Goal: Transaction & Acquisition: Purchase product/service

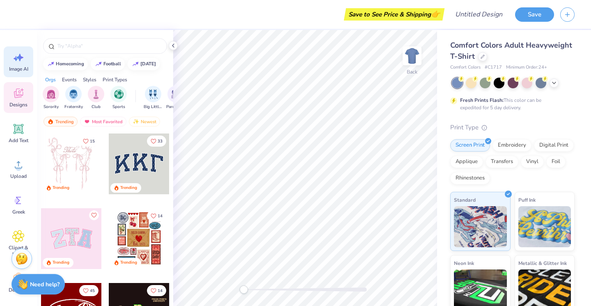
click at [16, 65] on div "Image AI" at bounding box center [19, 61] width 30 height 31
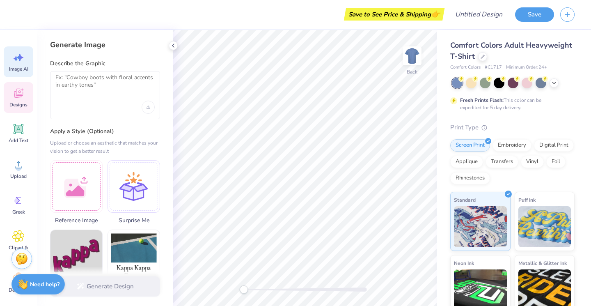
click at [27, 88] on div "Designs" at bounding box center [19, 97] width 30 height 31
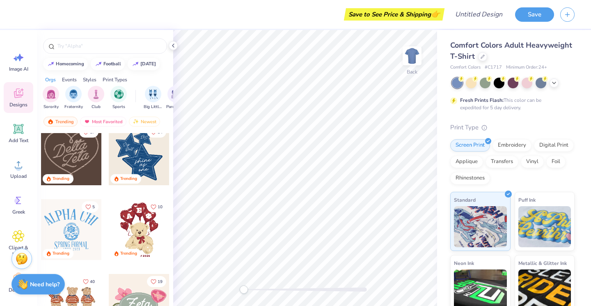
scroll to position [0, 66]
click at [176, 47] on icon at bounding box center [173, 45] width 7 height 7
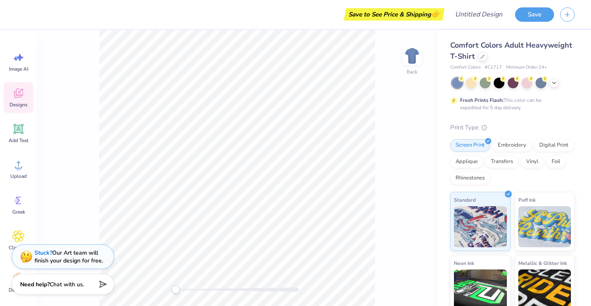
click at [486, 56] on div "Comfort Colors Adult Heavyweight T-Shirt" at bounding box center [512, 51] width 124 height 22
click at [484, 56] on icon at bounding box center [482, 56] width 4 height 4
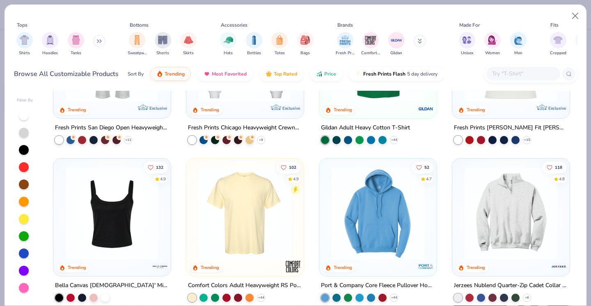
scroll to position [426, 0]
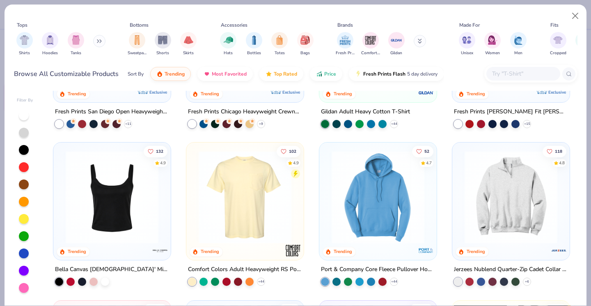
click at [492, 200] on img at bounding box center [510, 197] width 101 height 93
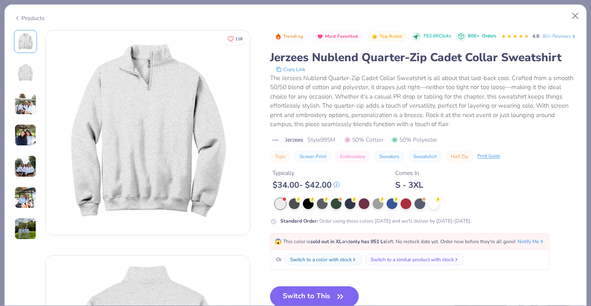
scroll to position [42, 0]
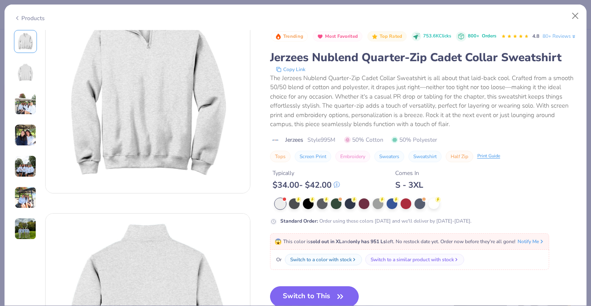
click at [319, 298] on button "Switch to This" at bounding box center [314, 296] width 89 height 21
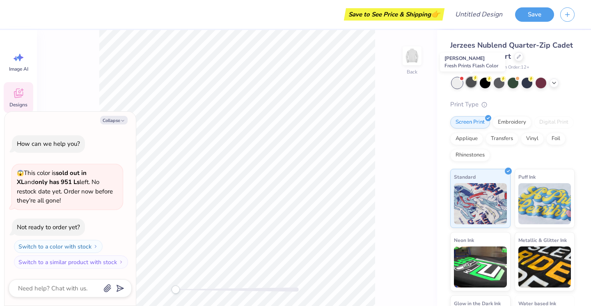
click at [470, 87] on div at bounding box center [471, 82] width 11 height 11
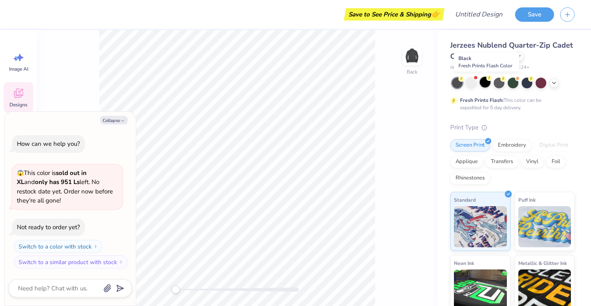
click at [486, 85] on div at bounding box center [485, 82] width 11 height 11
click at [498, 85] on div at bounding box center [498, 82] width 11 height 11
click at [514, 83] on div at bounding box center [512, 82] width 11 height 11
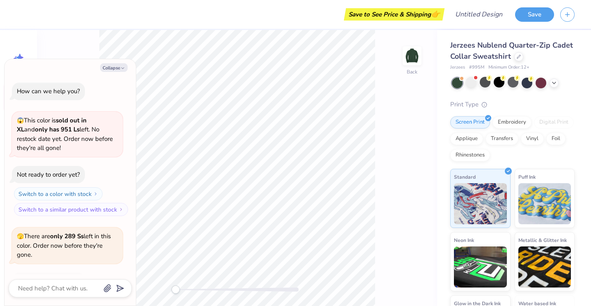
scroll to position [52, 0]
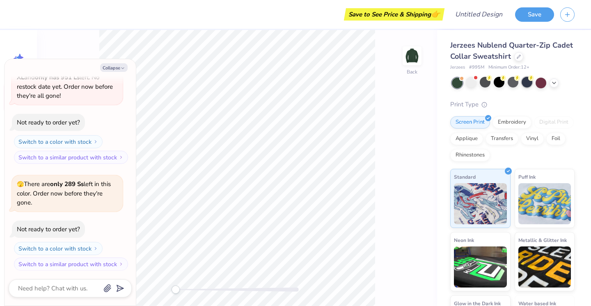
click at [523, 82] on div at bounding box center [526, 82] width 11 height 11
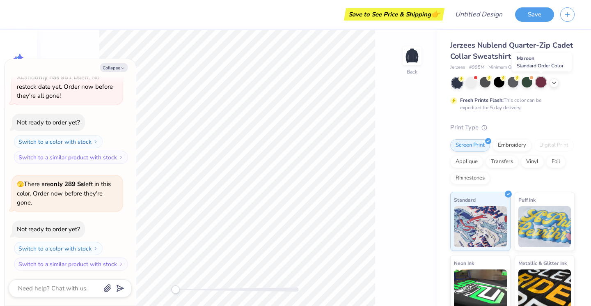
click at [536, 82] on div at bounding box center [540, 82] width 11 height 11
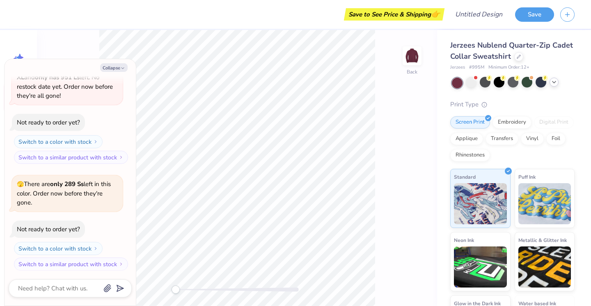
click at [551, 81] on icon at bounding box center [553, 82] width 7 height 7
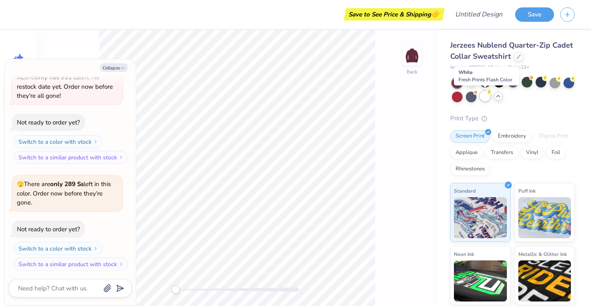
click at [485, 96] on div at bounding box center [485, 96] width 11 height 11
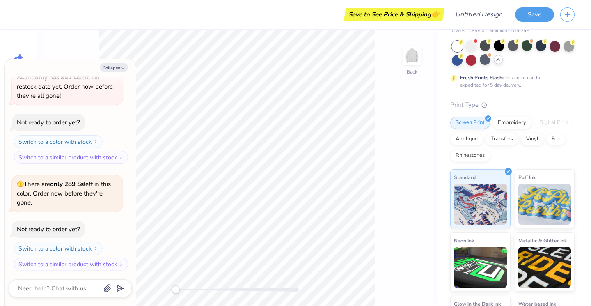
scroll to position [37, 0]
click at [121, 66] on icon "button" at bounding box center [122, 68] width 5 height 5
type textarea "x"
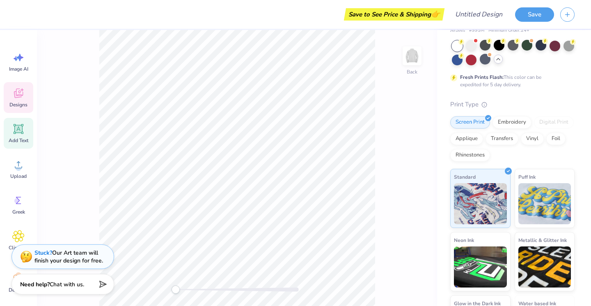
click at [21, 127] on icon at bounding box center [19, 129] width 8 height 8
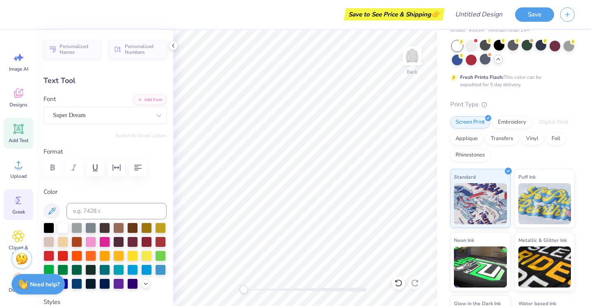
click at [21, 201] on icon at bounding box center [18, 200] width 12 height 12
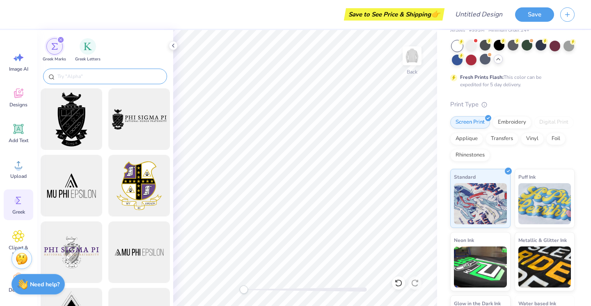
click at [102, 77] on input "text" at bounding box center [109, 76] width 105 height 8
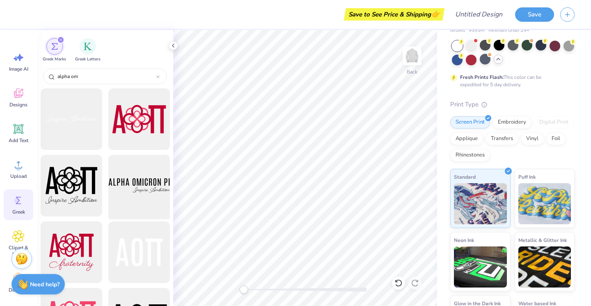
scroll to position [881, 0]
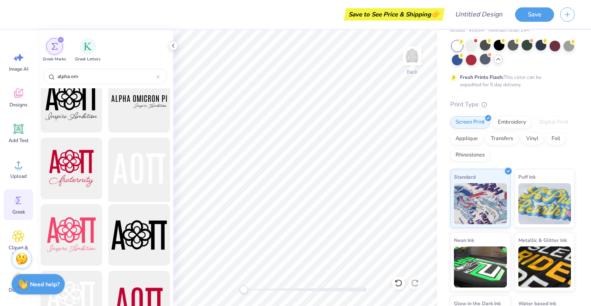
type input "alpha om"
click at [136, 173] on div at bounding box center [139, 169] width 68 height 68
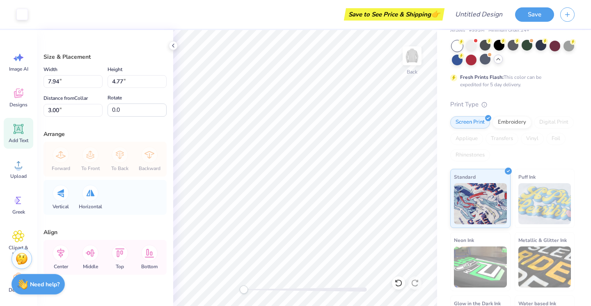
click at [19, 136] on div "Add Text" at bounding box center [19, 133] width 30 height 31
click at [456, 63] on div at bounding box center [457, 59] width 11 height 11
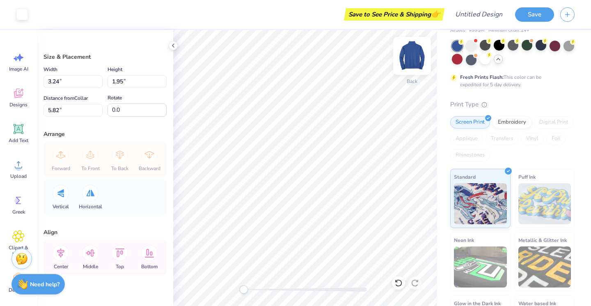
type input "3.24"
type input "1.95"
type input "5.82"
type input "3.11"
type input "1.86"
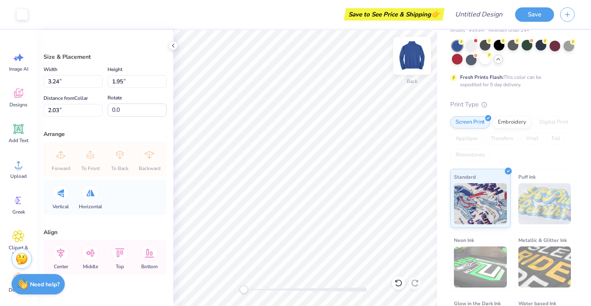
type input "2.11"
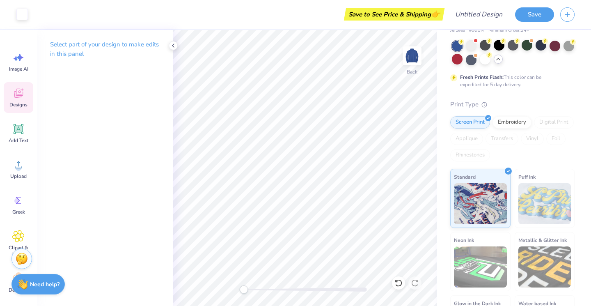
click at [17, 93] on icon at bounding box center [18, 93] width 12 height 12
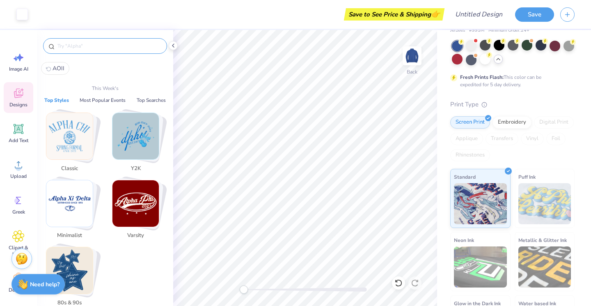
click at [100, 50] on input "text" at bounding box center [109, 46] width 105 height 8
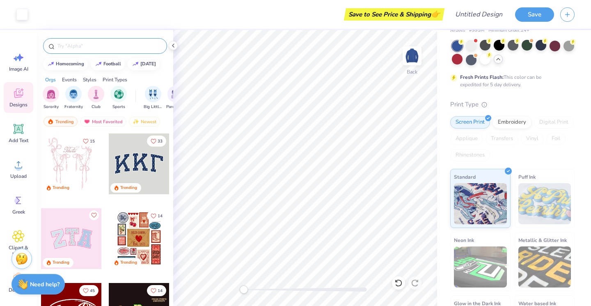
click at [99, 41] on div at bounding box center [105, 46] width 124 height 16
click at [96, 47] on input "text" at bounding box center [109, 46] width 105 height 8
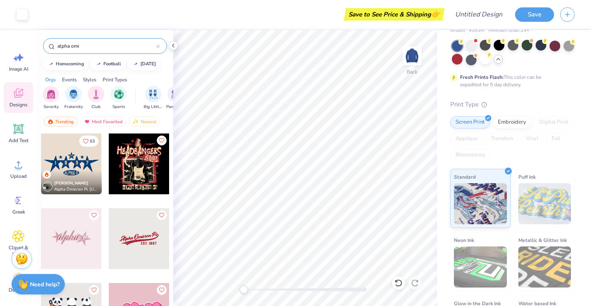
type input "alpha omi"
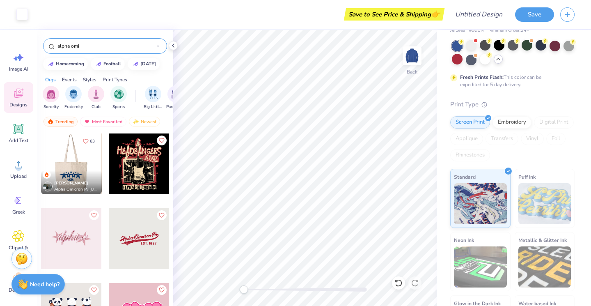
click at [41, 163] on div at bounding box center [10, 163] width 61 height 61
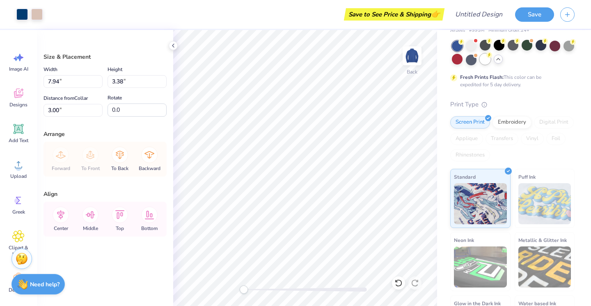
click at [484, 60] on div at bounding box center [485, 59] width 11 height 11
type input "3.11"
type input "1.86"
type input "2.07"
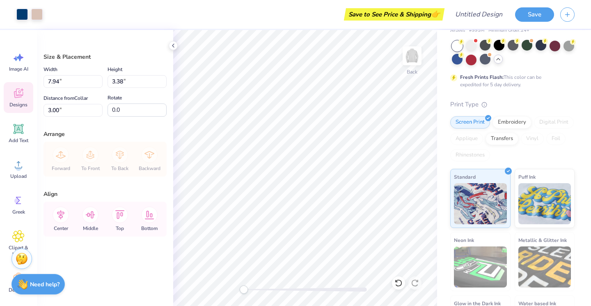
click at [21, 99] on icon at bounding box center [18, 93] width 12 height 12
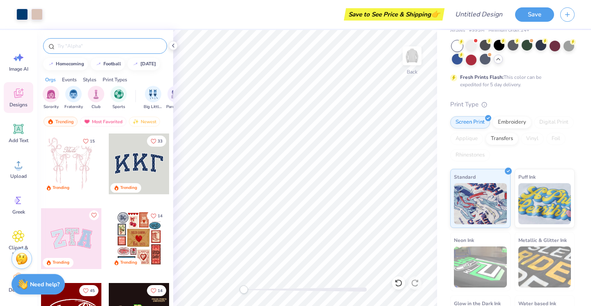
click at [96, 43] on input "text" at bounding box center [109, 46] width 105 height 8
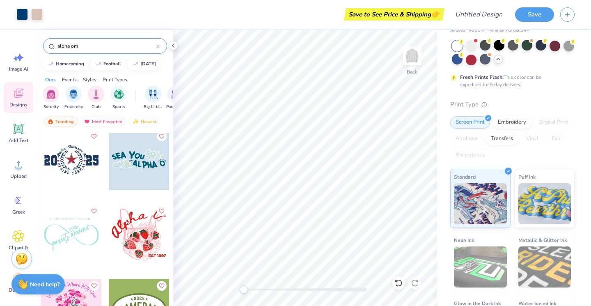
scroll to position [903, 0]
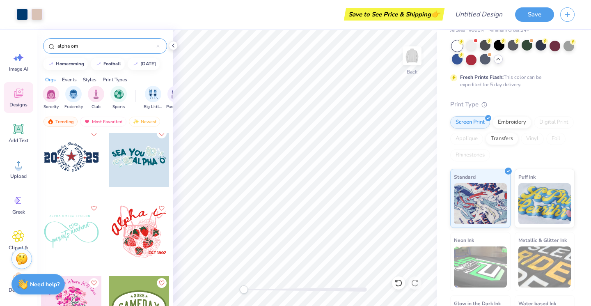
type input "alpha om"
click at [41, 163] on div at bounding box center [10, 156] width 61 height 61
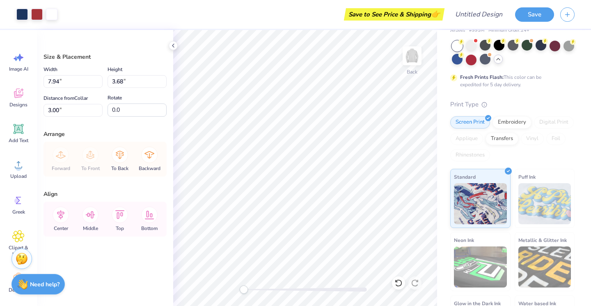
type input "3.38"
type input "5.22"
type input "2.42"
type input "7.96"
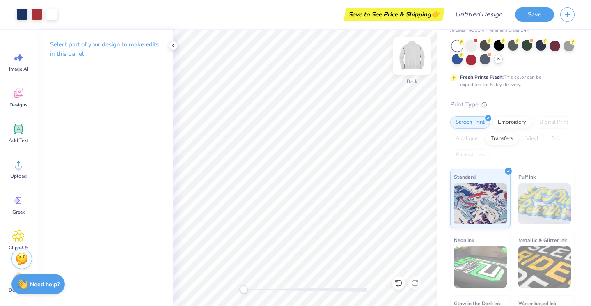
click at [409, 55] on img at bounding box center [411, 55] width 33 height 33
click at [15, 90] on icon at bounding box center [18, 93] width 12 height 12
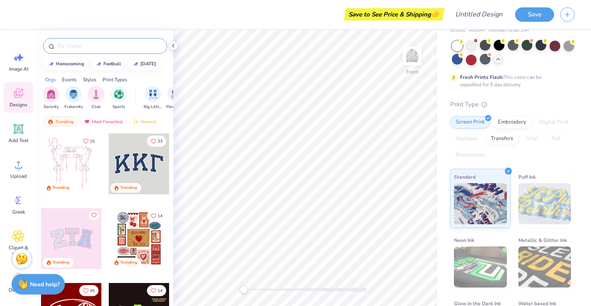
click at [111, 51] on div at bounding box center [105, 46] width 124 height 16
click at [108, 48] on input "text" at bounding box center [109, 46] width 105 height 8
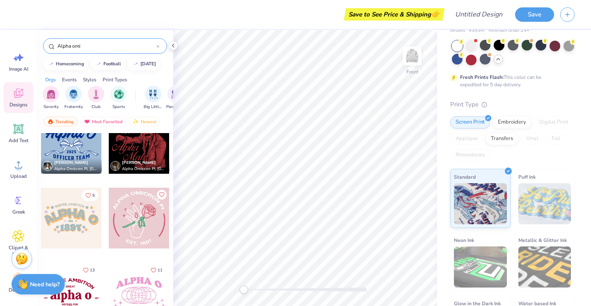
scroll to position [1738, 0]
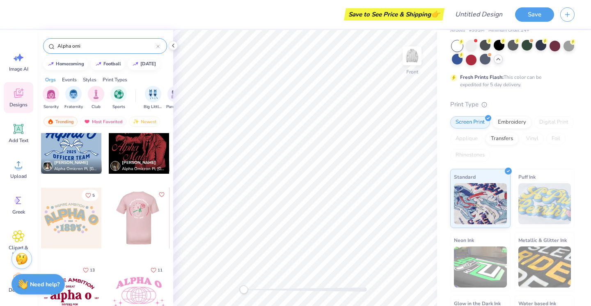
type input "Alpha omi"
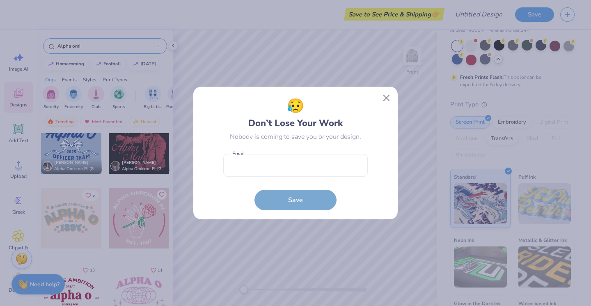
click at [385, 108] on div "😥 Don’t Lose Your Work Nobody is coming to save you or your design. Email is a …" at bounding box center [296, 153] width 186 height 114
click at [385, 96] on button "Close" at bounding box center [387, 98] width 16 height 16
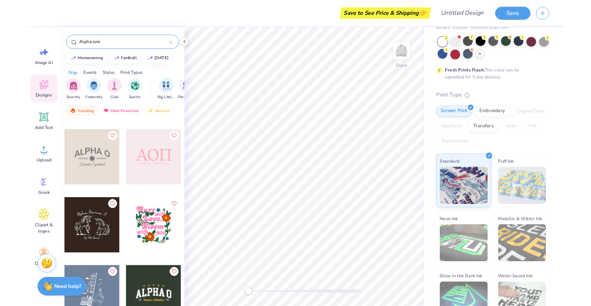
scroll to position [1385, 0]
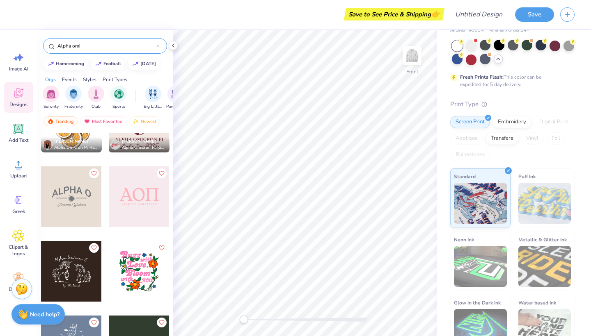
click at [145, 190] on div at bounding box center [139, 197] width 61 height 61
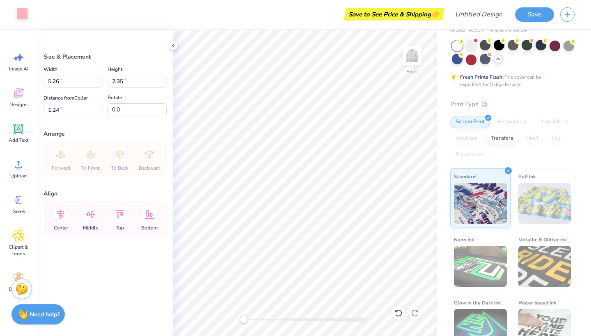
click at [20, 8] on div at bounding box center [21, 13] width 11 height 11
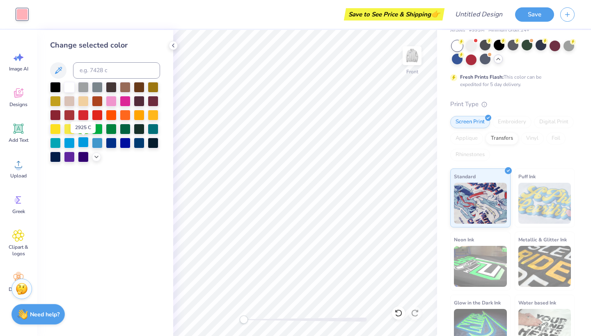
click at [84, 145] on div at bounding box center [83, 142] width 11 height 11
click at [140, 180] on div "Change selected color" at bounding box center [105, 183] width 136 height 306
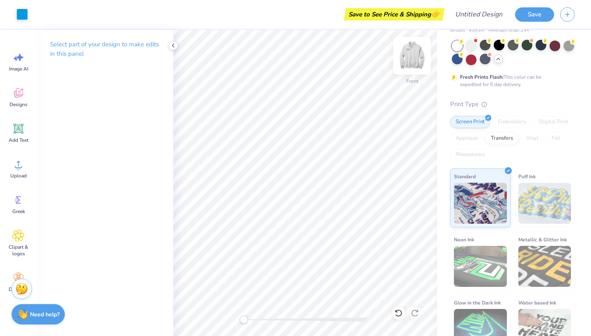
click at [405, 59] on img at bounding box center [411, 55] width 33 height 33
click at [413, 59] on img at bounding box center [411, 55] width 33 height 33
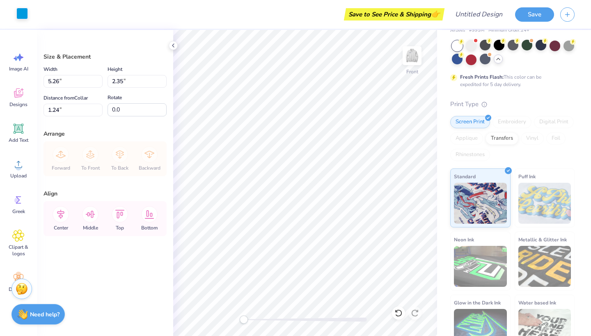
click at [19, 9] on div at bounding box center [21, 13] width 11 height 11
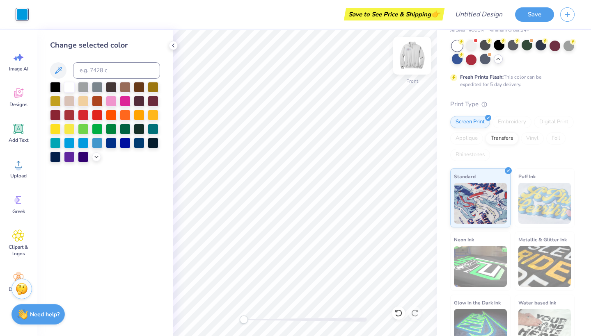
click at [406, 61] on img at bounding box center [411, 55] width 33 height 33
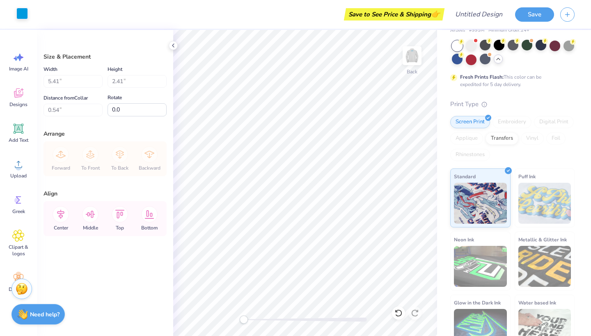
click at [22, 14] on div at bounding box center [21, 13] width 11 height 11
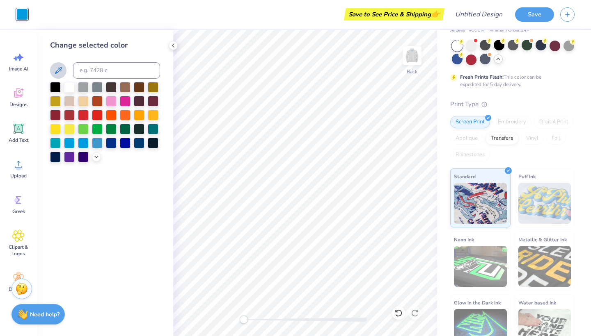
click at [62, 69] on icon at bounding box center [58, 71] width 10 height 10
click at [416, 56] on img at bounding box center [411, 55] width 33 height 33
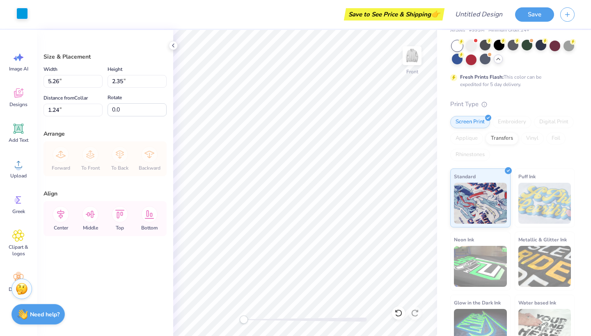
click at [19, 17] on div at bounding box center [21, 13] width 11 height 11
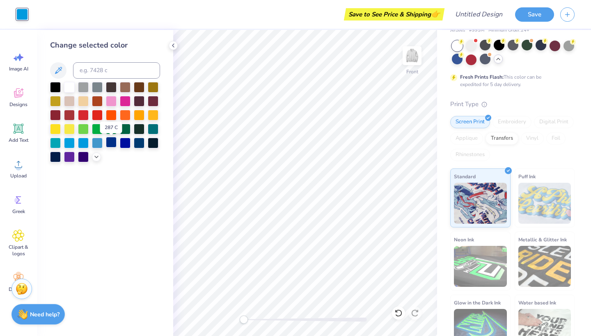
click at [114, 143] on div at bounding box center [111, 142] width 11 height 11
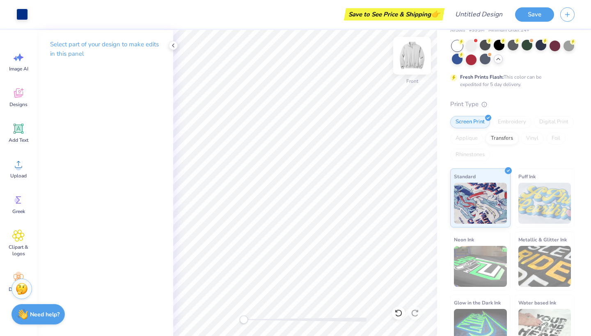
click at [420, 59] on div at bounding box center [412, 56] width 38 height 38
click at [413, 61] on img at bounding box center [411, 55] width 33 height 33
click at [413, 54] on img at bounding box center [411, 55] width 33 height 33
click at [407, 57] on img at bounding box center [411, 55] width 33 height 33
click at [409, 64] on img at bounding box center [411, 55] width 33 height 33
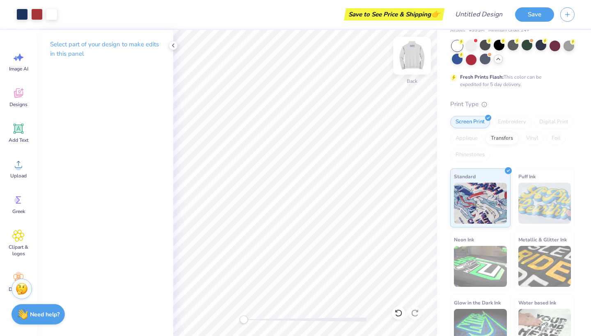
click at [403, 70] on div "Back" at bounding box center [411, 60] width 19 height 29
click at [412, 63] on img at bounding box center [411, 55] width 33 height 33
click at [409, 58] on img at bounding box center [411, 55] width 33 height 33
click at [413, 54] on img at bounding box center [411, 55] width 33 height 33
